Goal: Task Accomplishment & Management: Manage account settings

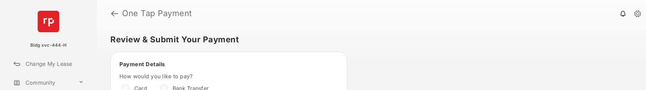
click at [56, 62] on link "Change My Lease" at bounding box center [54, 64] width 86 height 16
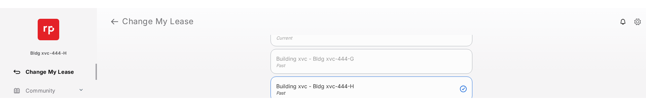
scroll to position [67, 0]
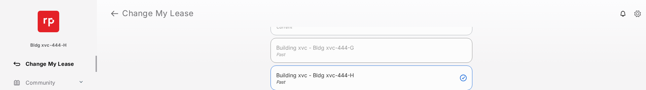
click at [346, 50] on span "Building xvc - Bldg xvc-444-G" at bounding box center [366, 48] width 180 height 8
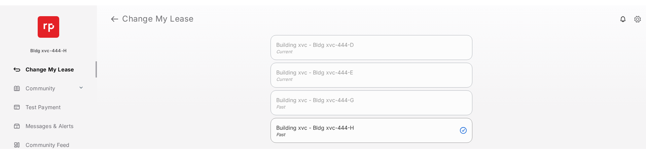
scroll to position [21, 0]
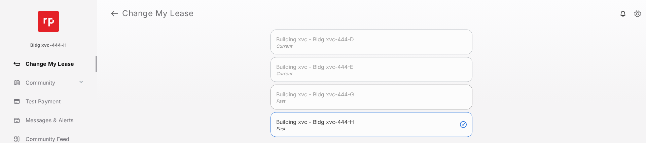
click at [354, 90] on span "Building xvc - Bldg xvc-444-G" at bounding box center [366, 94] width 180 height 8
click at [359, 90] on span "Building xvc - Bldg xvc-444-G" at bounding box center [366, 94] width 180 height 8
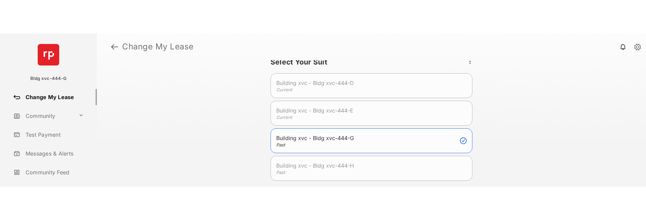
scroll to position [0, 0]
